Goal: Task Accomplishment & Management: Manage account settings

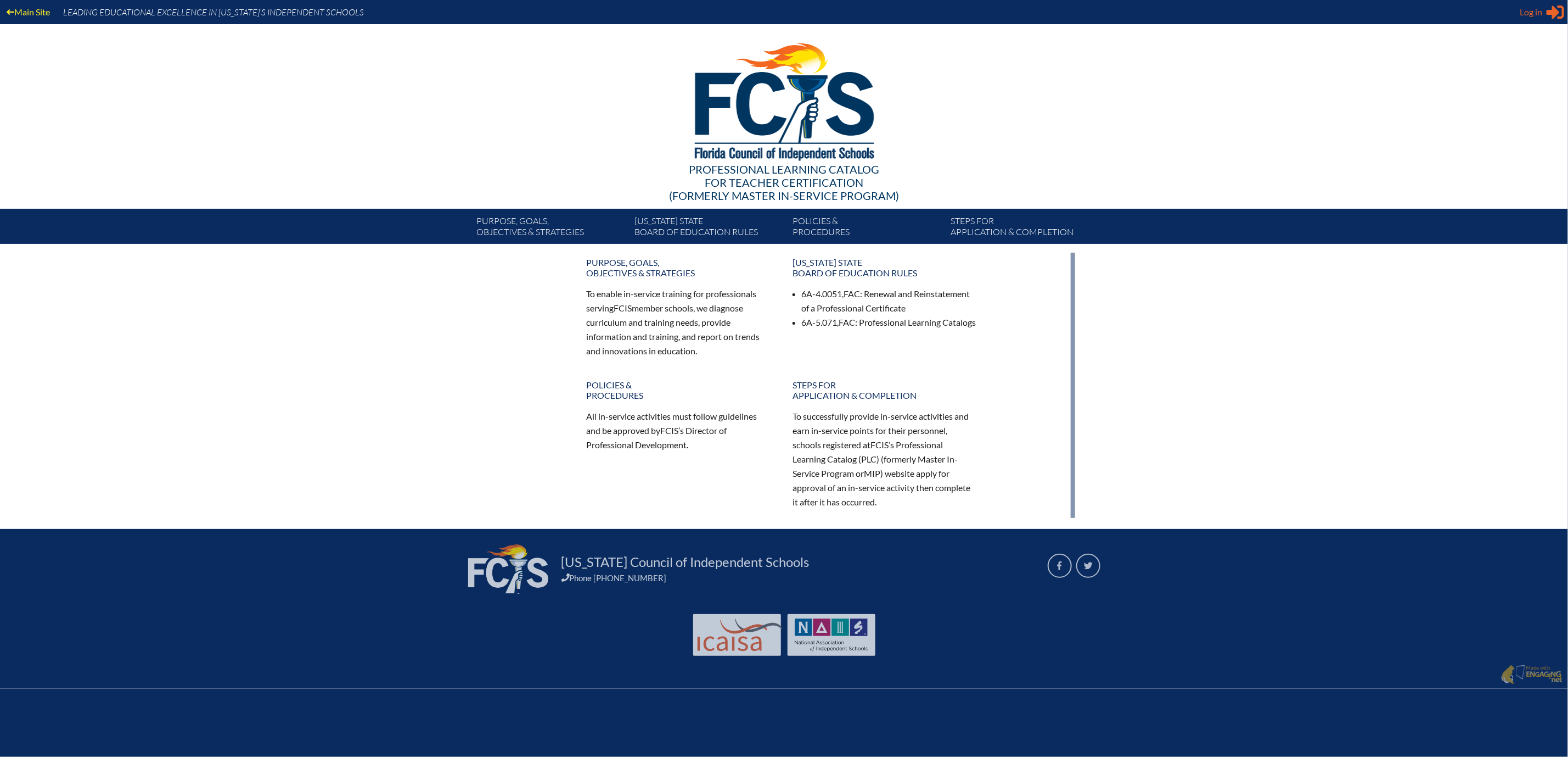
click at [1527, 16] on span "Log in" at bounding box center [1531, 12] width 22 height 13
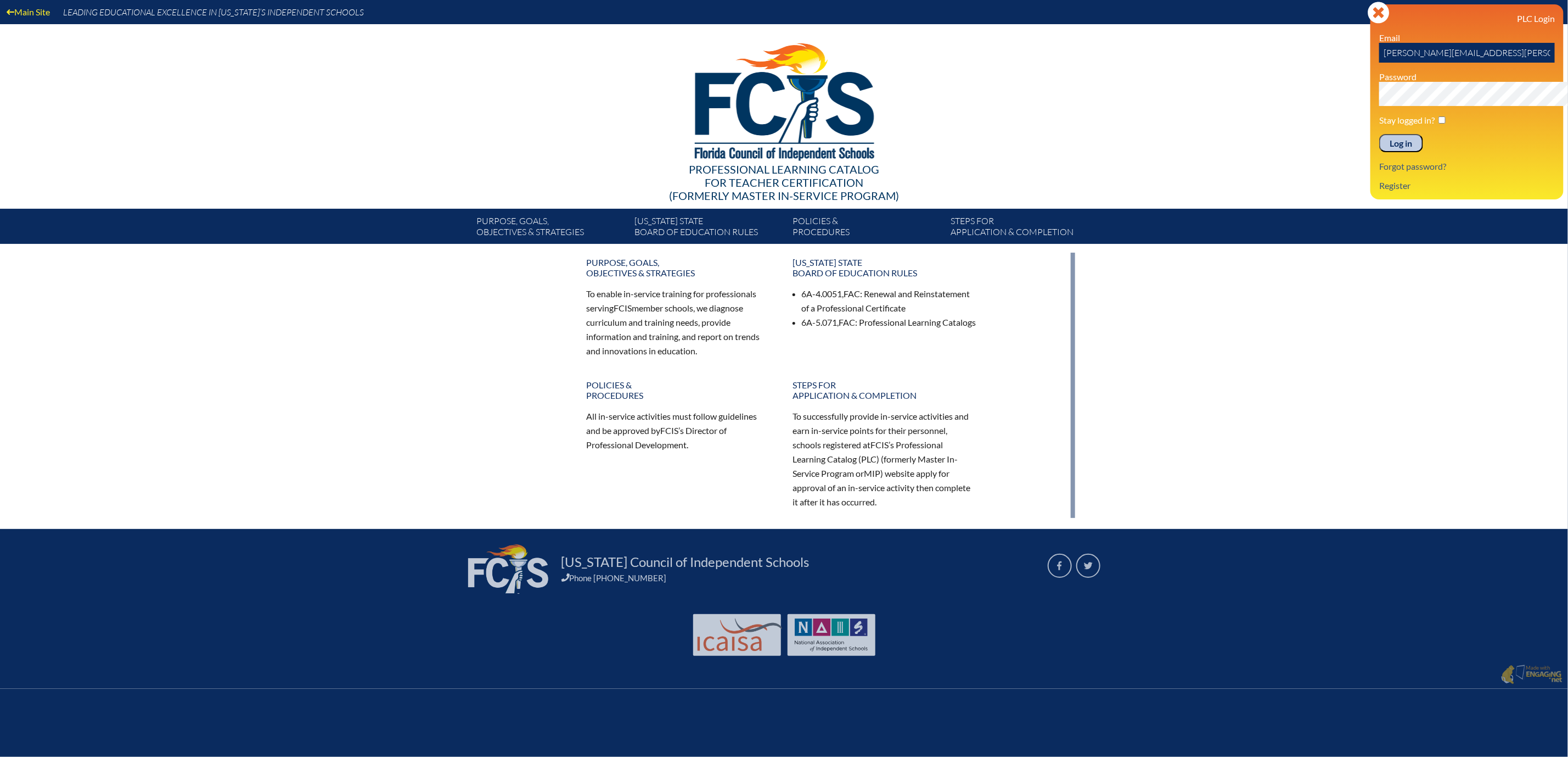
click at [1516, 63] on input "[PERSON_NAME][EMAIL_ADDRESS][PERSON_NAME][DOMAIN_NAME]" at bounding box center [1467, 52] width 175 height 20
type input "c"
click at [1440, 63] on input "[PERSON_NAME].[PERSON_NAME]" at bounding box center [1467, 52] width 175 height 20
type input "[PERSON_NAME][EMAIL_ADDRESS][PERSON_NAME][DOMAIN_NAME]"
click at [1379, 153] on input "Log in" at bounding box center [1400, 143] width 44 height 19
